Goal: Task Accomplishment & Management: Manage account settings

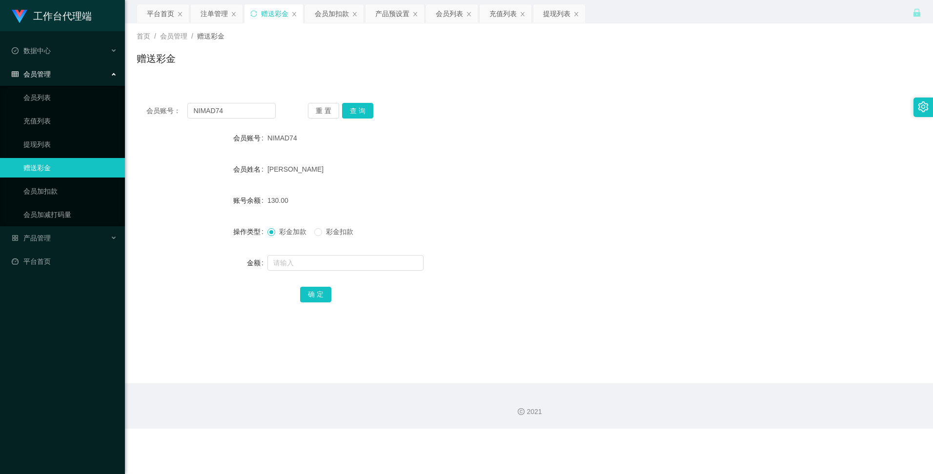
click at [358, 119] on div "会员账号： NIMAD74 重 置 查 询 会员账号 NIMAD74 会员姓名 [PERSON_NAME] SIM 账号余额 130.00 操作类型 彩金加款…" at bounding box center [529, 209] width 784 height 232
click at [360, 114] on button "查 询" at bounding box center [357, 111] width 31 height 16
click at [360, 114] on div "重 置 查 询" at bounding box center [372, 111] width 129 height 16
click at [519, 97] on div "会员账号： NIMAD74 重 置 查 询 会员账号 NIMAD74 会员姓名 [PERSON_NAME] SIM 账号余额 130.00 操作类型 彩金加款…" at bounding box center [529, 209] width 784 height 232
click at [339, 11] on div "会员加扣款" at bounding box center [332, 13] width 34 height 19
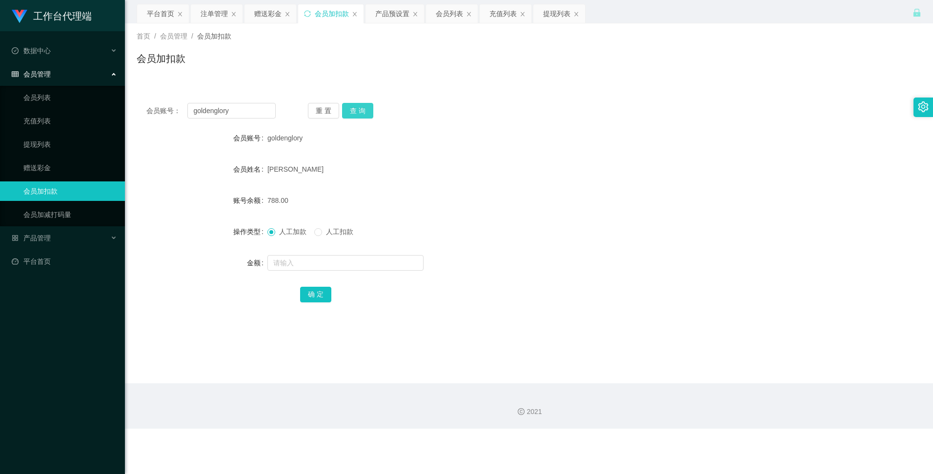
click at [352, 106] on button "查 询" at bounding box center [357, 111] width 31 height 16
click at [269, 9] on div "赠送彩金" at bounding box center [267, 13] width 27 height 19
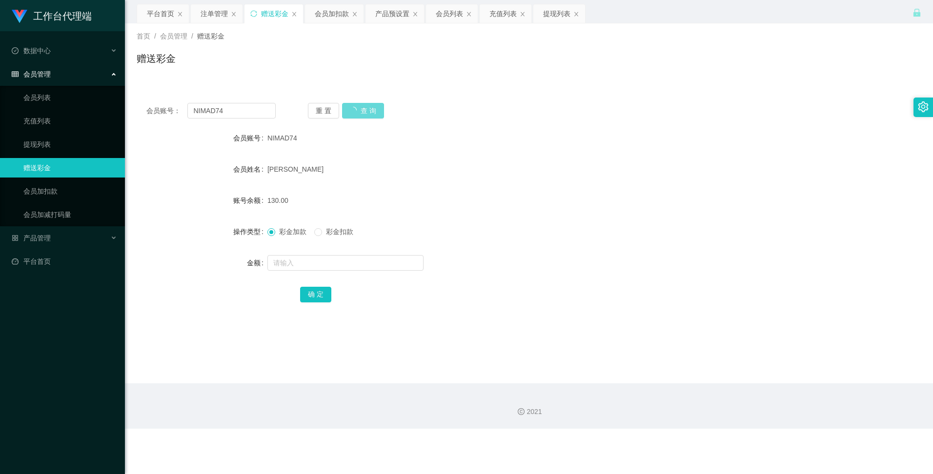
click at [371, 109] on div "重 置 查 询" at bounding box center [372, 111] width 129 height 16
click at [380, 16] on div "产品预设置" at bounding box center [392, 13] width 34 height 19
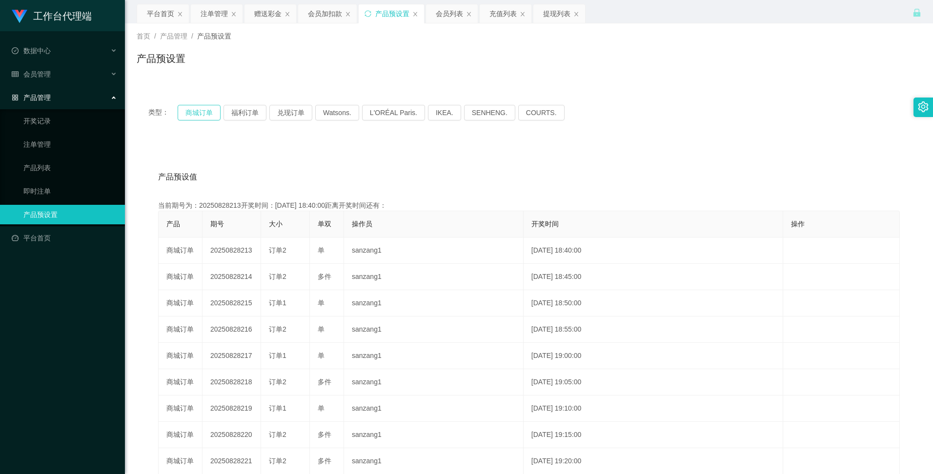
click at [207, 113] on button "商城订单" at bounding box center [199, 113] width 43 height 16
click at [557, 179] on div "产品预设值 添加期号" at bounding box center [528, 176] width 741 height 27
click at [275, 17] on div "赠送彩金" at bounding box center [267, 13] width 27 height 19
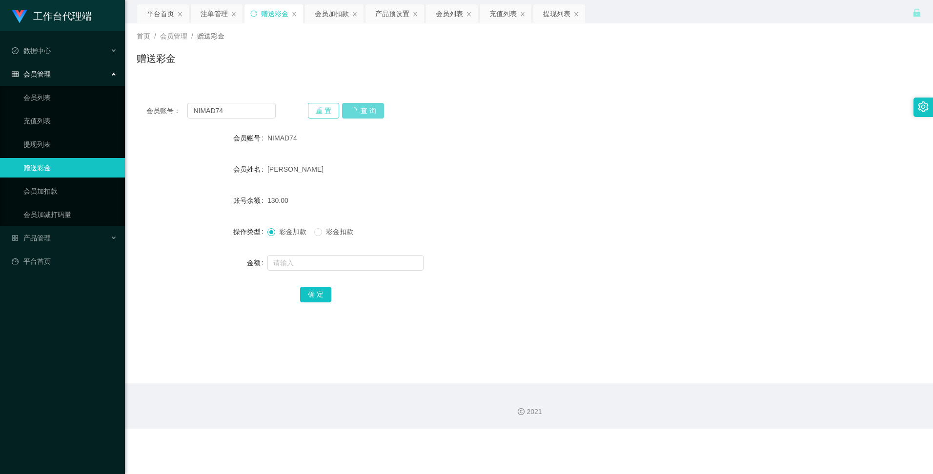
click at [322, 114] on button "重 置" at bounding box center [323, 111] width 31 height 16
click at [322, 112] on button "重 置" at bounding box center [323, 111] width 31 height 16
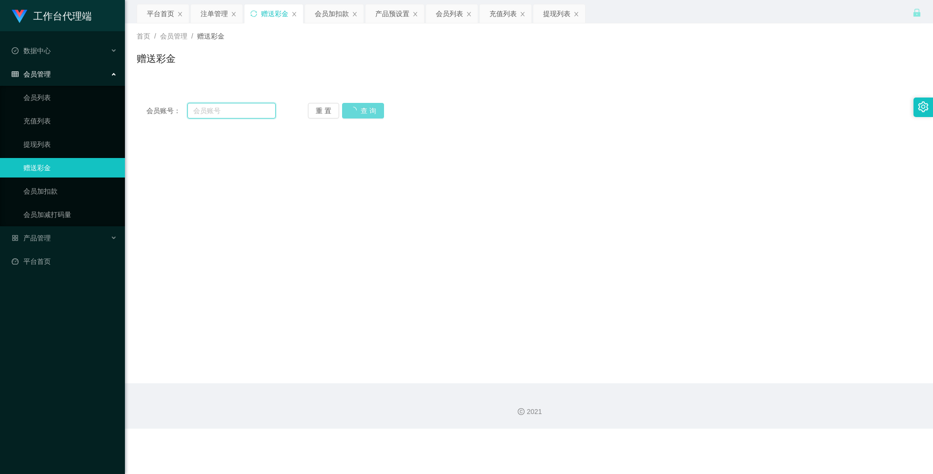
click at [242, 107] on input "text" at bounding box center [231, 111] width 88 height 16
click at [338, 14] on div "会员加扣款" at bounding box center [332, 13] width 34 height 19
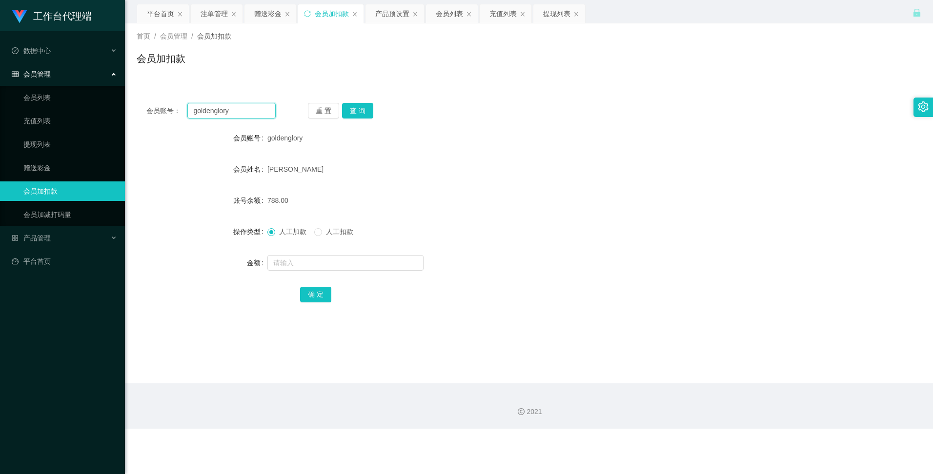
drag, startPoint x: 238, startPoint y: 108, endPoint x: 187, endPoint y: 103, distance: 51.4
click at [187, 103] on div "会员账号： goldenglory" at bounding box center [210, 111] width 129 height 16
click at [271, 18] on div "赠送彩金" at bounding box center [267, 13] width 27 height 19
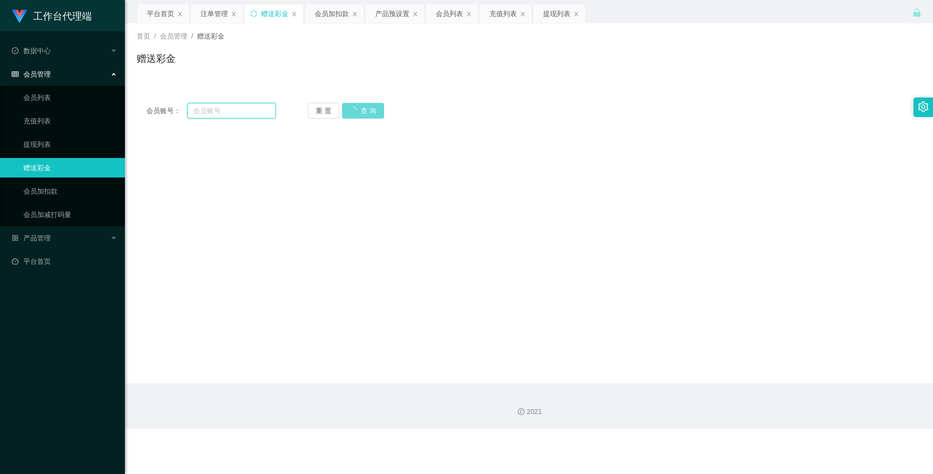
click at [243, 113] on input "text" at bounding box center [231, 111] width 88 height 16
paste input "goldenglory"
type input "goldenglory"
click at [362, 105] on div "重 置 查 询" at bounding box center [372, 111] width 129 height 16
click at [359, 114] on div "重 置 查 询" at bounding box center [372, 111] width 129 height 16
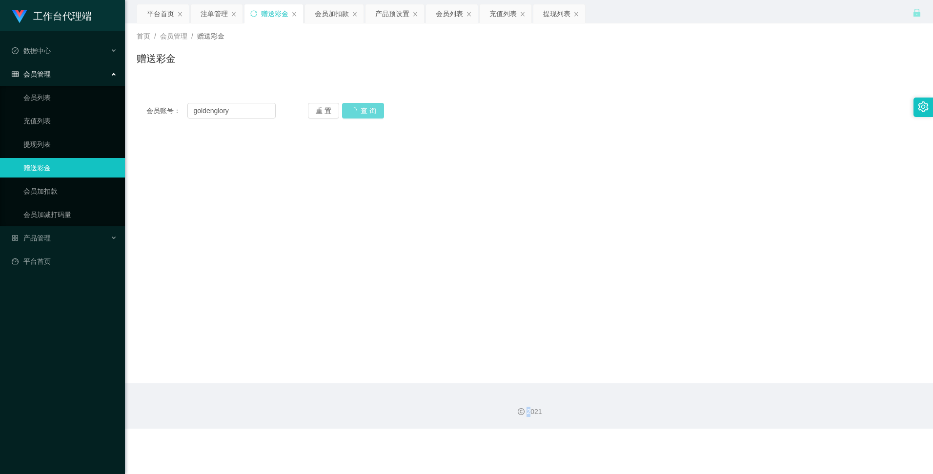
click at [359, 114] on div "重 置 查 询" at bounding box center [372, 111] width 129 height 16
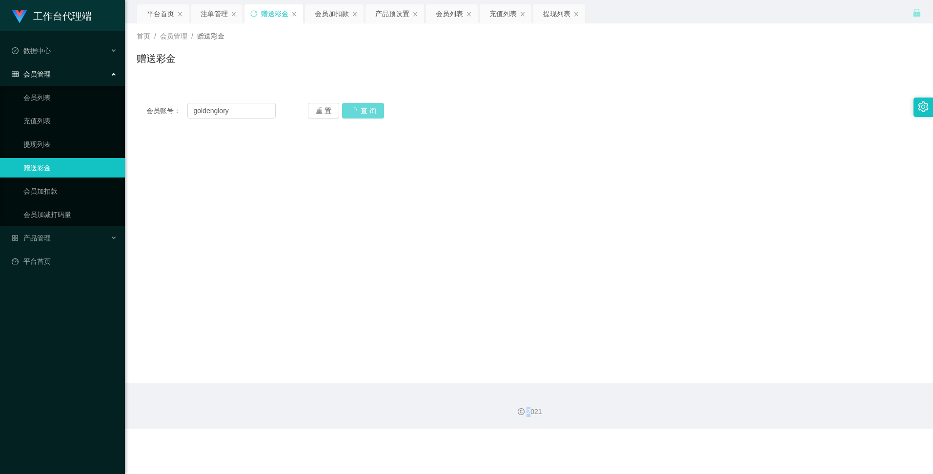
click at [359, 114] on div "重 置 查 询" at bounding box center [372, 111] width 129 height 16
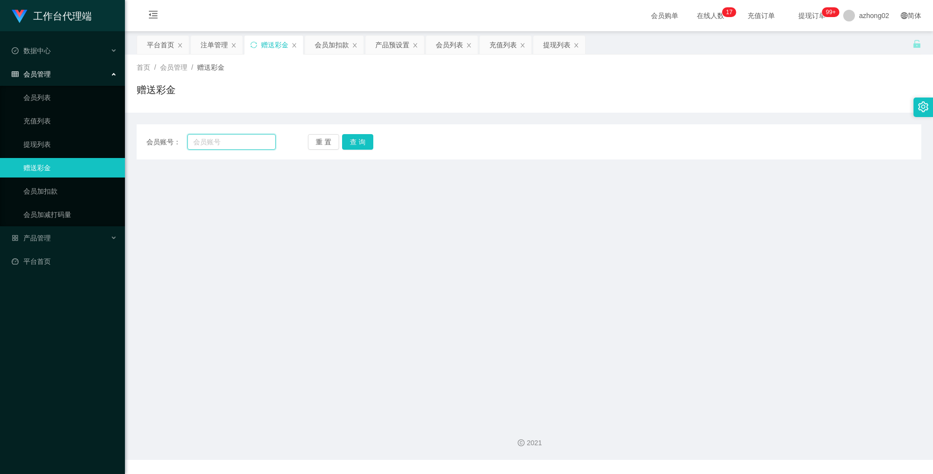
click at [238, 142] on input "text" at bounding box center [231, 142] width 88 height 16
paste input "goldenglory"
type input "goldenglory"
click at [360, 146] on button "查 询" at bounding box center [357, 142] width 31 height 16
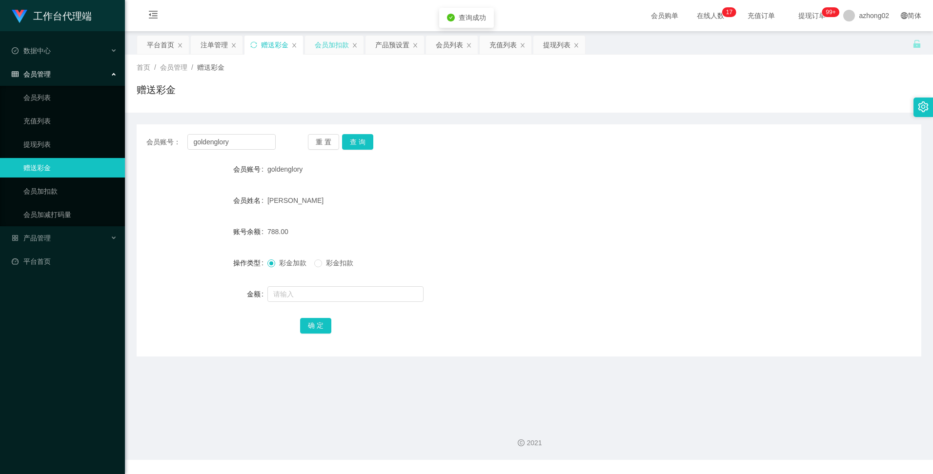
click at [344, 46] on div "会员加扣款" at bounding box center [332, 45] width 34 height 19
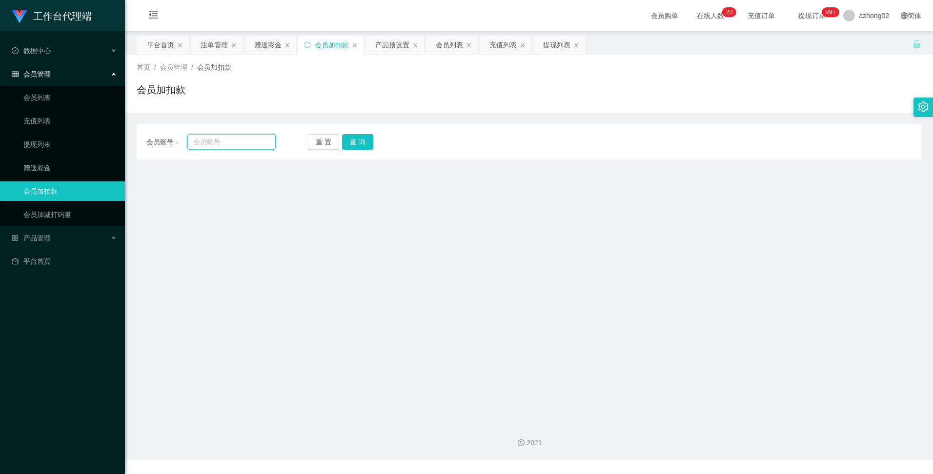
click at [252, 141] on input "text" at bounding box center [231, 142] width 88 height 16
paste input "goldenglory"
type input "goldenglory"
click at [351, 145] on button "查 询" at bounding box center [357, 142] width 31 height 16
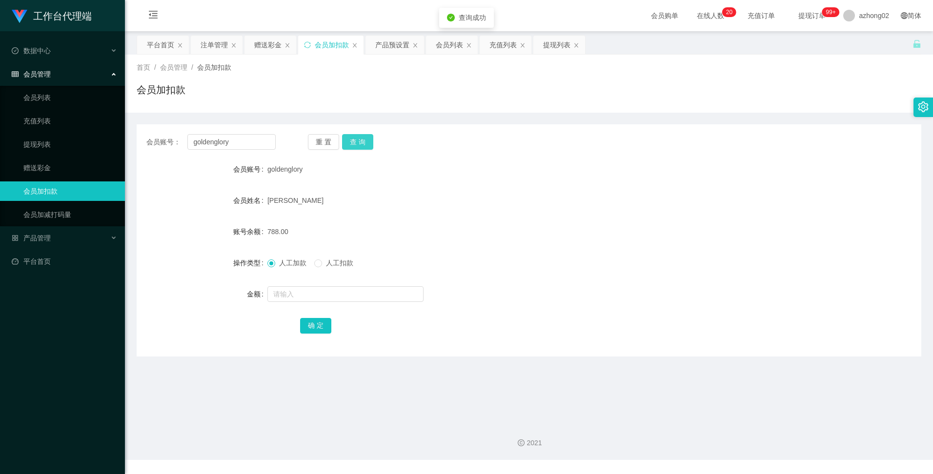
click at [364, 139] on button "查 询" at bounding box center [357, 142] width 31 height 16
click at [220, 47] on div "注单管理" at bounding box center [213, 45] width 27 height 19
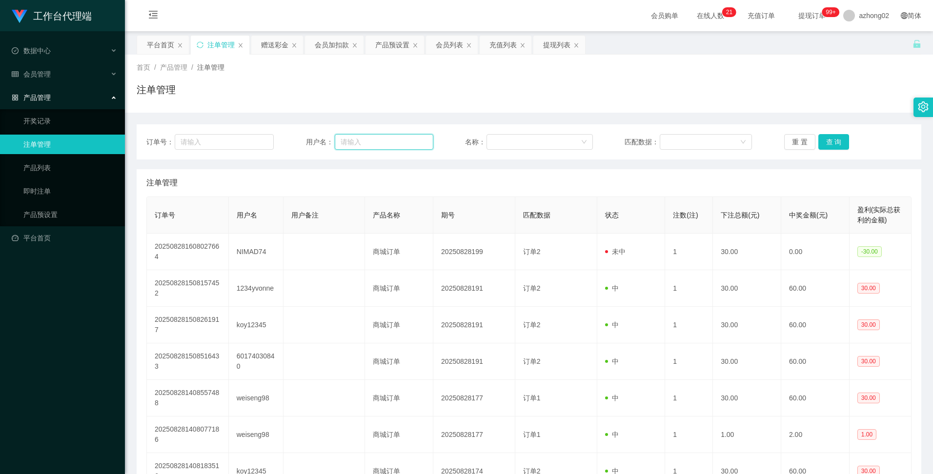
click at [360, 143] on input "text" at bounding box center [384, 142] width 99 height 16
paste input "goldenglory"
type input "goldenglory"
click at [842, 144] on button "查 询" at bounding box center [833, 142] width 31 height 16
